Goal: Check status

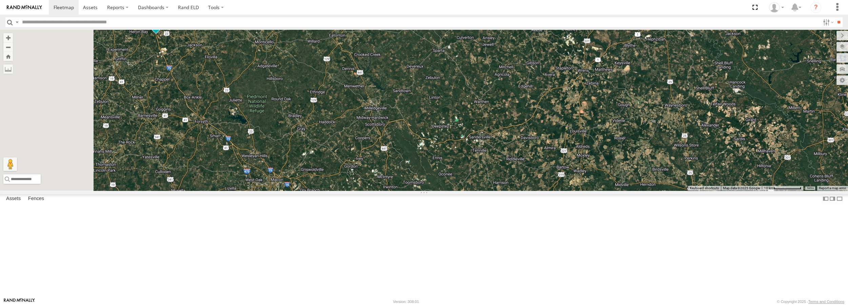
drag, startPoint x: 484, startPoint y: 134, endPoint x: 587, endPoint y: 147, distance: 103.5
click at [587, 147] on div "Truck #18 Truck #30 Truck #31 Truck #32" at bounding box center [424, 110] width 848 height 161
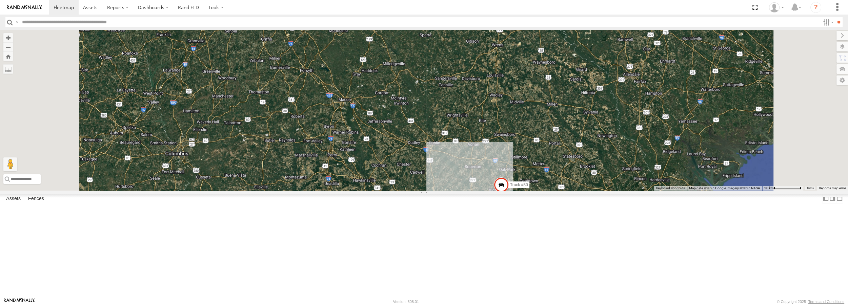
drag, startPoint x: 591, startPoint y: 216, endPoint x: 592, endPoint y: 167, distance: 49.5
click at [592, 167] on div "Truck #18 Truck #30 Truck #31 Truck #32" at bounding box center [424, 110] width 848 height 161
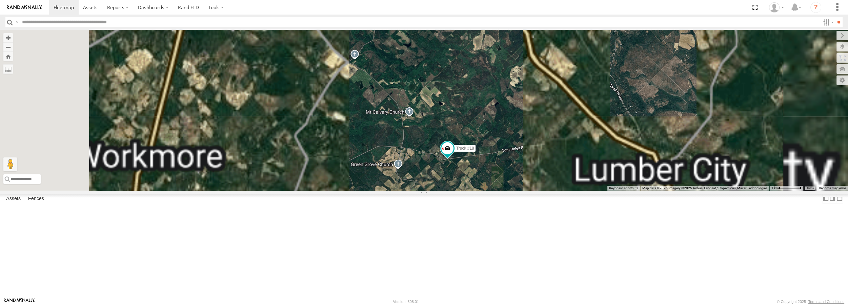
drag, startPoint x: 534, startPoint y: 244, endPoint x: 547, endPoint y: 170, distance: 75.5
click at [547, 170] on div "Truck #18 Truck #30 Truck #31 Truck #32" at bounding box center [424, 110] width 848 height 161
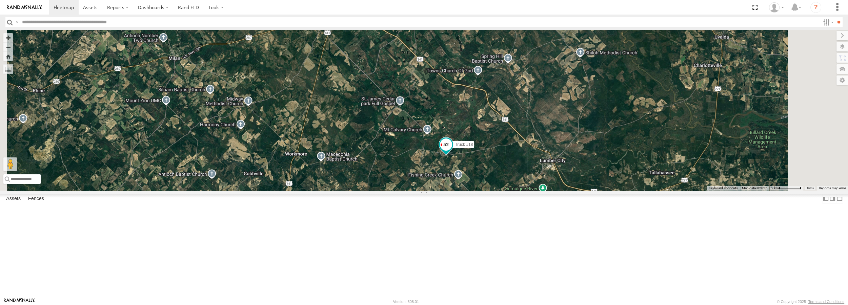
click at [452, 151] on span at bounding box center [446, 145] width 12 height 12
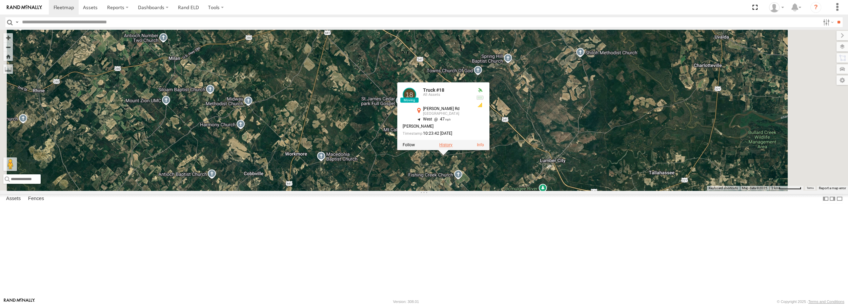
click at [452, 148] on label at bounding box center [445, 145] width 13 height 5
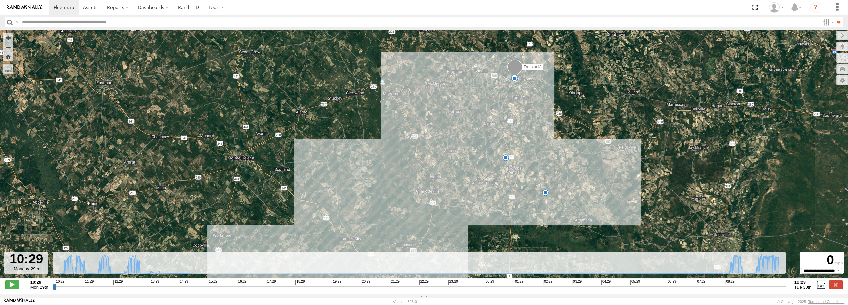
click at [769, 285] on div "10:29 11:29 12:29 13:29 14:29 15:29 16:29 17:29 18:29 19:29 20:29 21:29 22:29 2…" at bounding box center [419, 282] width 728 height 5
click at [746, 290] on input "range" at bounding box center [419, 287] width 732 height 6
drag, startPoint x: 746, startPoint y: 291, endPoint x: 757, endPoint y: 291, distance: 10.5
type input "**********"
click at [757, 290] on input "range" at bounding box center [419, 287] width 732 height 6
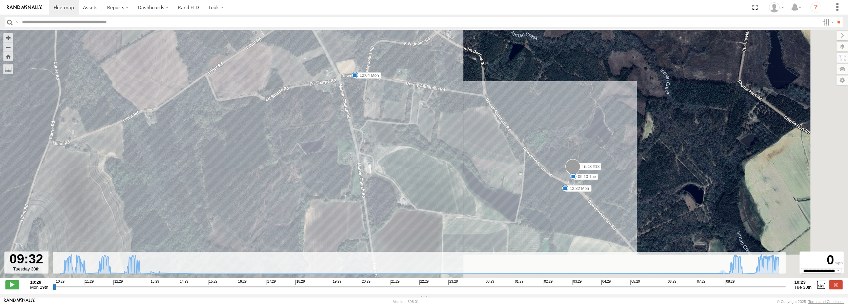
drag, startPoint x: 514, startPoint y: 154, endPoint x: 459, endPoint y: 109, distance: 71.1
click at [459, 109] on div "Truck #18 10:55 Mon 12:04 Mon 12:09 Mon 12:32 Mon 09:04 Tue 09:10 Tue" at bounding box center [424, 158] width 848 height 256
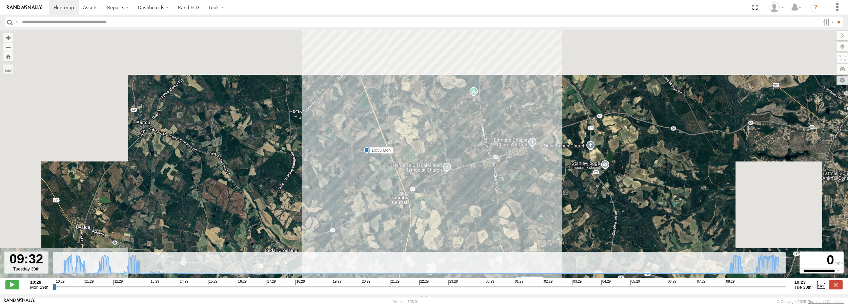
drag, startPoint x: 433, startPoint y: 80, endPoint x: 458, endPoint y: 205, distance: 127.2
click at [458, 205] on div "Truck #18 10:55 Mon 12:04 Mon 12:09 Mon 12:32 Mon 09:04 Tue 09:10 Tue" at bounding box center [424, 158] width 848 height 256
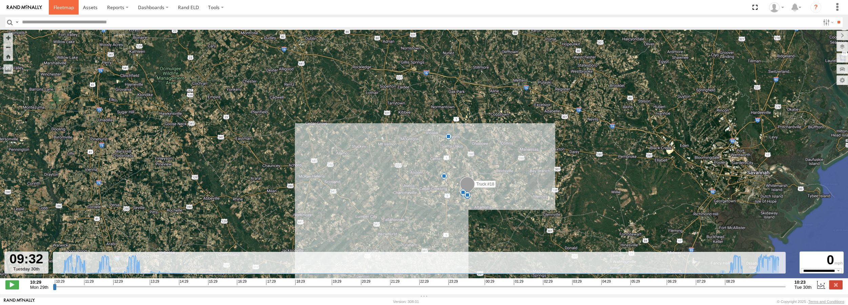
click at [49, 6] on link at bounding box center [64, 7] width 30 height 15
